Goal: Transaction & Acquisition: Purchase product/service

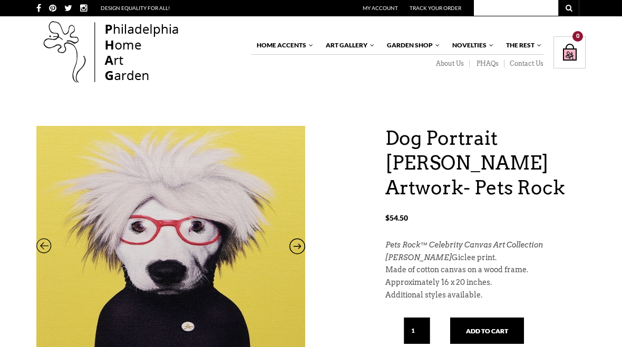
click at [297, 248] on icon at bounding box center [297, 249] width 16 height 14
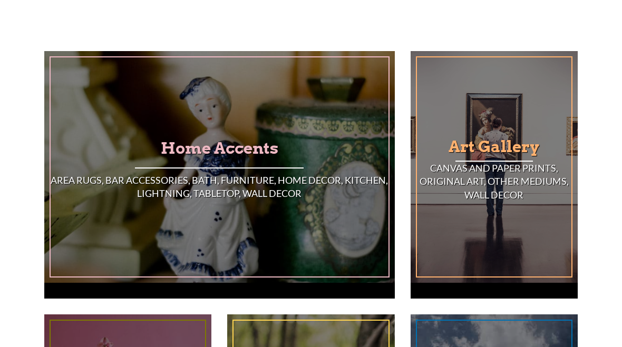
scroll to position [636, 0]
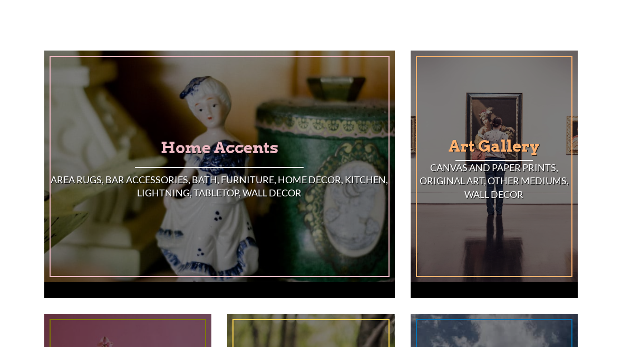
click at [500, 134] on h3 "Art Gallery" at bounding box center [494, 146] width 154 height 28
click at [489, 161] on h4 "Canvas and Paper Prints, Original Art, Other Mediums, Wall Decor" at bounding box center [494, 181] width 154 height 40
click at [499, 160] on div at bounding box center [494, 160] width 77 height 1
click at [492, 161] on h4 "Canvas and Paper Prints, Original Art, Other Mediums, Wall Decor" at bounding box center [494, 181] width 154 height 40
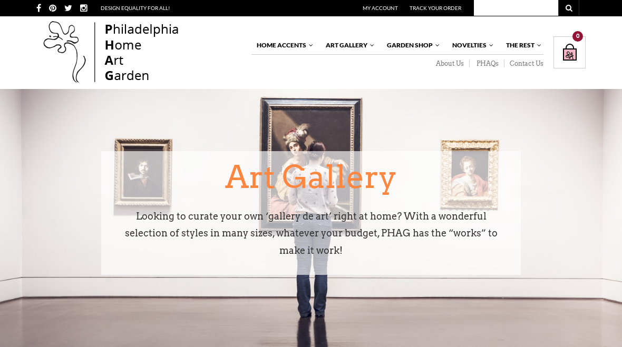
click at [519, 231] on div "Art Gallery Looking to curate your own ‘gallery de art’ right at home? With a w…" at bounding box center [311, 213] width 420 height 124
click at [568, 3] on button at bounding box center [568, 8] width 21 height 16
click at [522, 4] on input "text" at bounding box center [516, 8] width 84 height 16
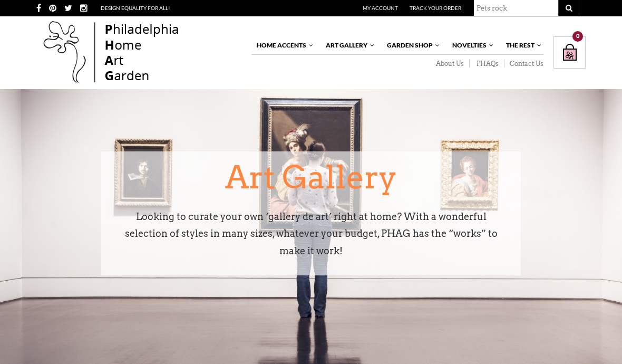
type input "Pets rock"
click at [568, 8] on button "submit" at bounding box center [568, 8] width 21 height 16
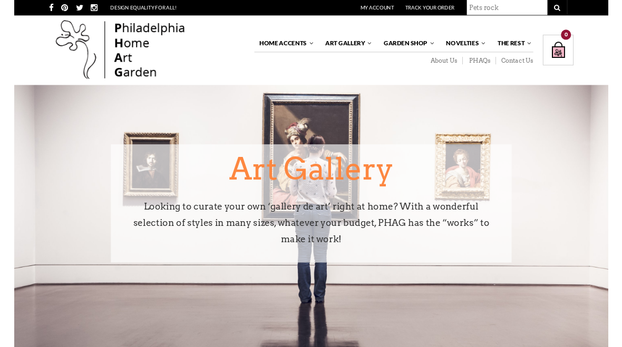
scroll to position [8, 0]
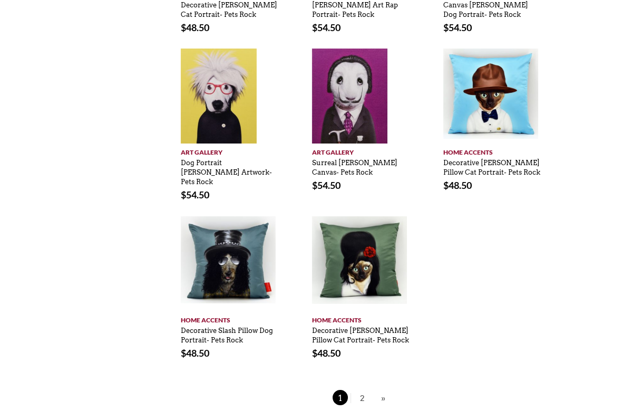
scroll to position [547, 5]
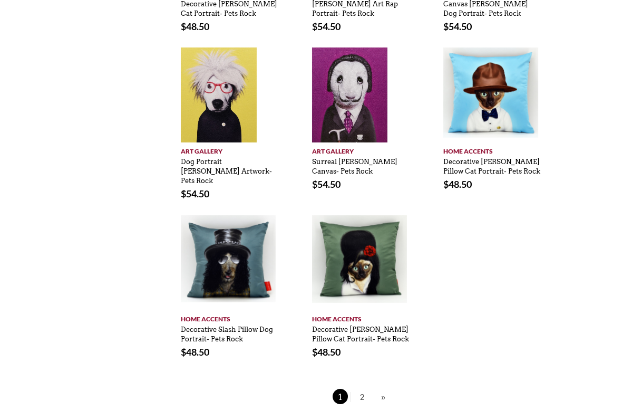
click at [362, 347] on span "2" at bounding box center [362, 396] width 16 height 15
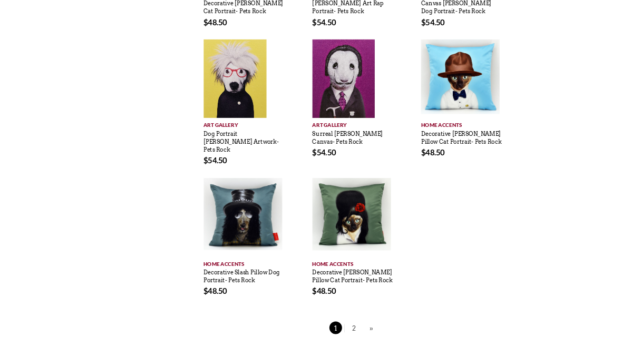
scroll to position [577, 5]
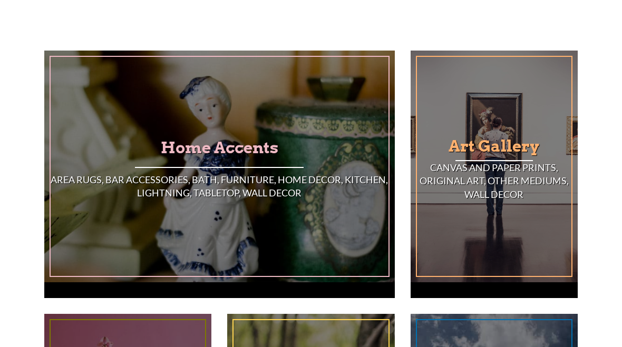
scroll to position [636, 0]
